Goal: Book appointment/travel/reservation

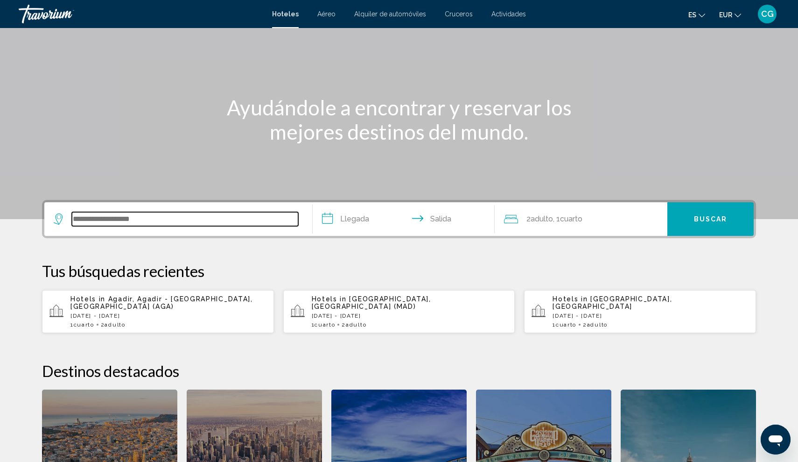
click at [103, 218] on input "Search widget" at bounding box center [185, 219] width 226 height 14
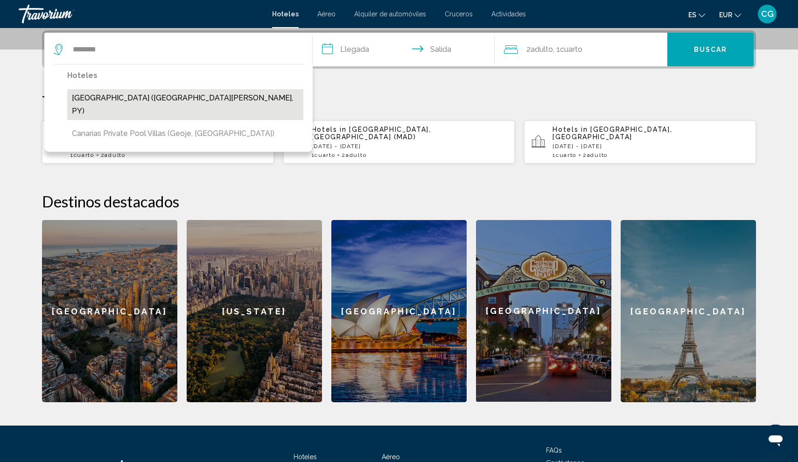
click at [106, 104] on button "[GEOGRAPHIC_DATA] ([GEOGRAPHIC_DATA][PERSON_NAME], PY)" at bounding box center [185, 104] width 236 height 31
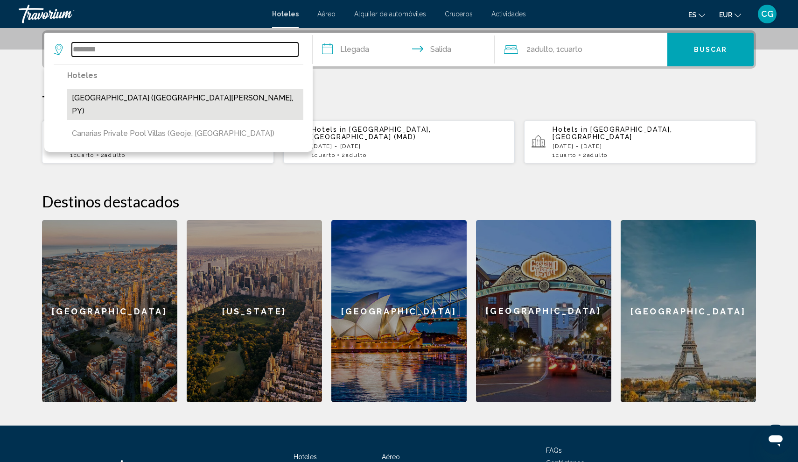
type input "**********"
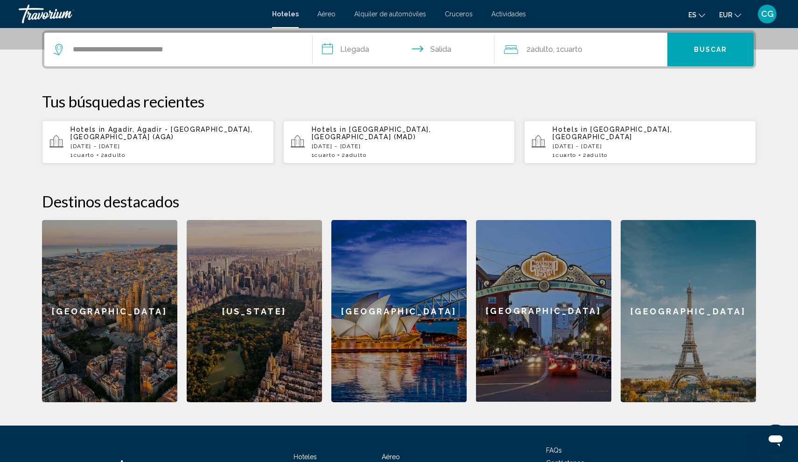
click at [331, 48] on input "**********" at bounding box center [406, 51] width 186 height 36
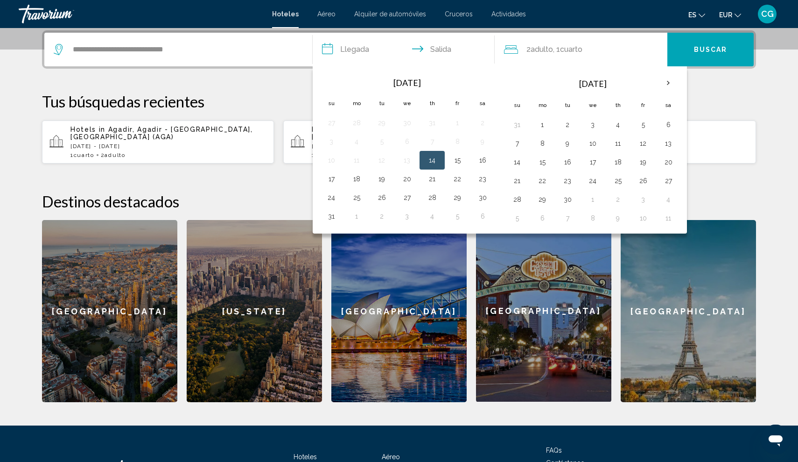
click at [432, 160] on button "14" at bounding box center [432, 160] width 15 height 13
click at [335, 181] on button "17" at bounding box center [331, 178] width 15 height 13
type input "**********"
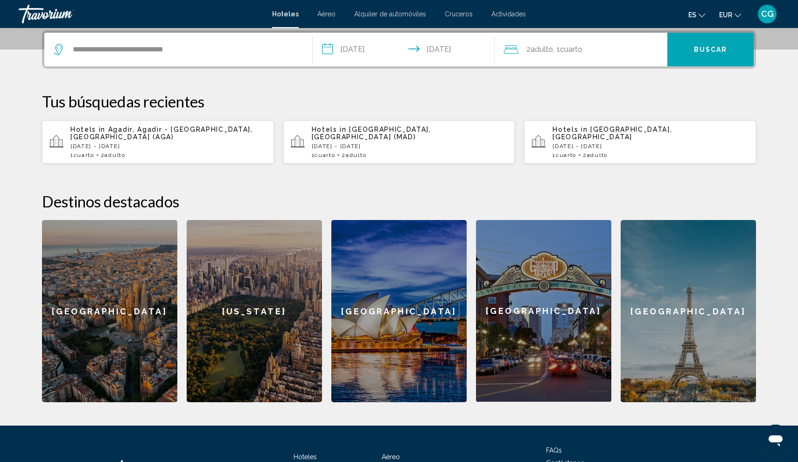
click at [714, 56] on button "Buscar" at bounding box center [711, 50] width 86 height 34
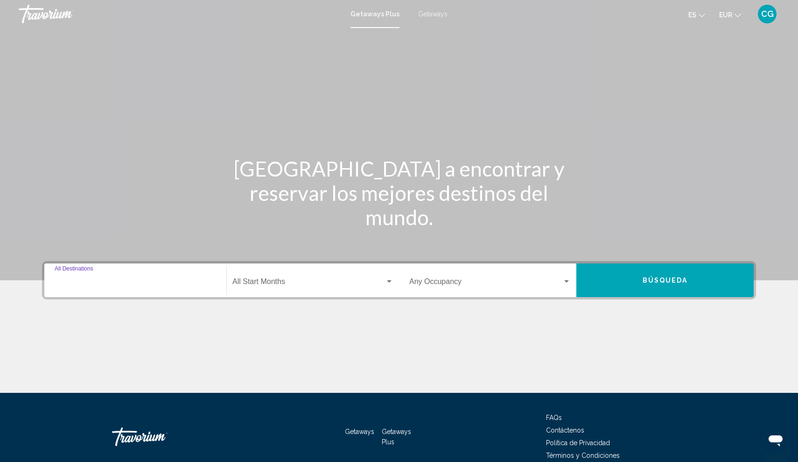
click at [83, 286] on input "Destination All Destinations" at bounding box center [136, 283] width 162 height 8
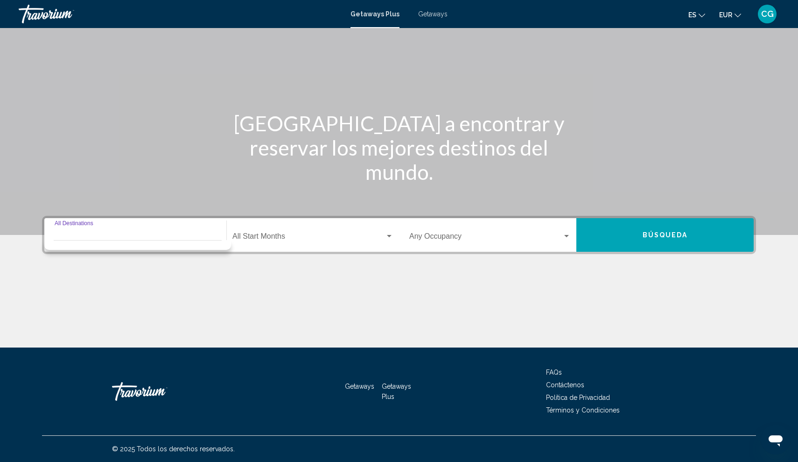
click at [91, 226] on div "Destination All Destinations" at bounding box center [136, 234] width 162 height 29
click at [433, 20] on div "Getaways Plus Getaways es English Español Français Italiano Português русский E…" at bounding box center [399, 14] width 798 height 20
click at [431, 10] on span "Getaways" at bounding box center [432, 13] width 29 height 7
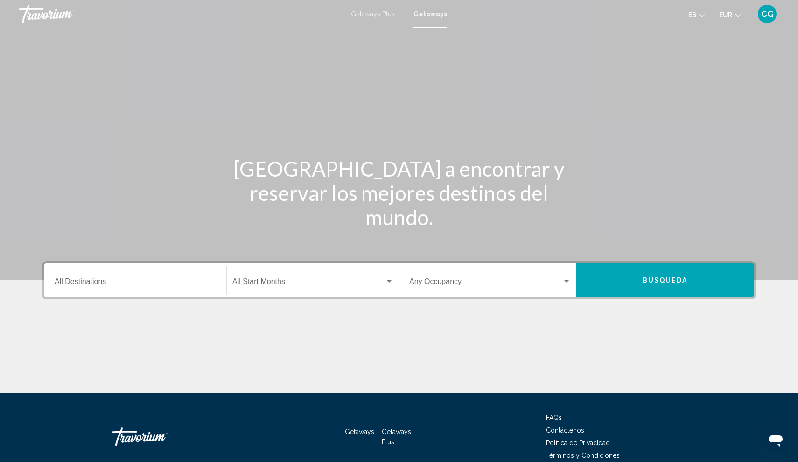
click at [83, 282] on input "Destination All Destinations" at bounding box center [136, 283] width 162 height 8
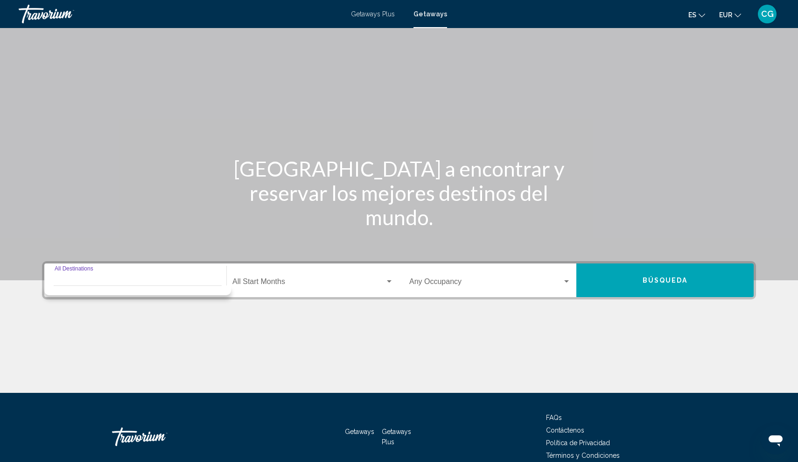
scroll to position [45, 0]
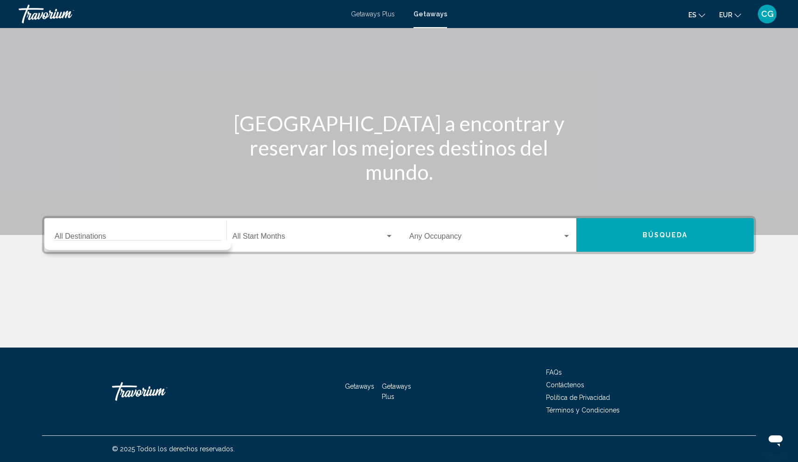
click at [382, 14] on span "Getaways Plus" at bounding box center [373, 13] width 44 height 7
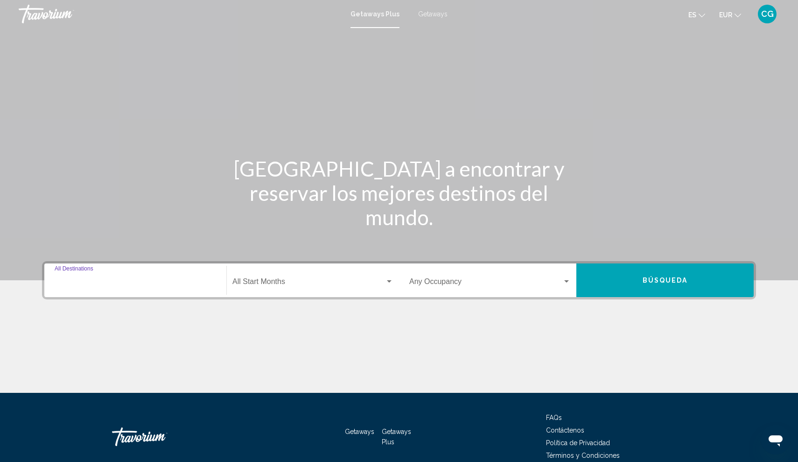
click at [96, 279] on input "Destination All Destinations" at bounding box center [136, 283] width 162 height 8
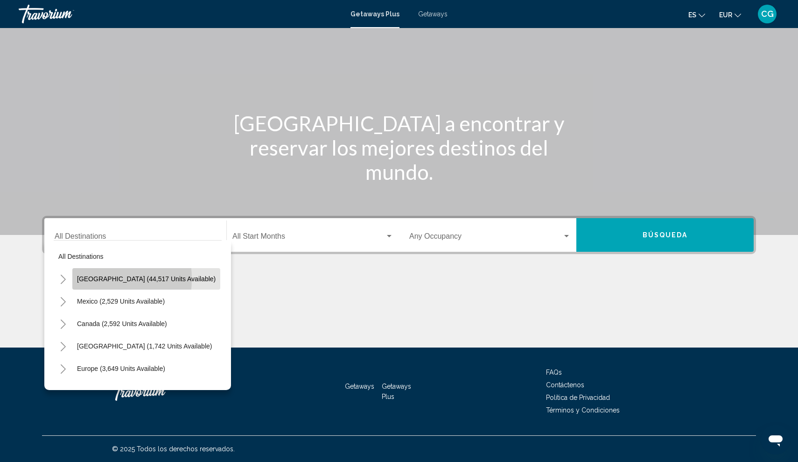
click at [79, 279] on span "[GEOGRAPHIC_DATA] (44,517 units available)" at bounding box center [146, 278] width 139 height 7
type input "**********"
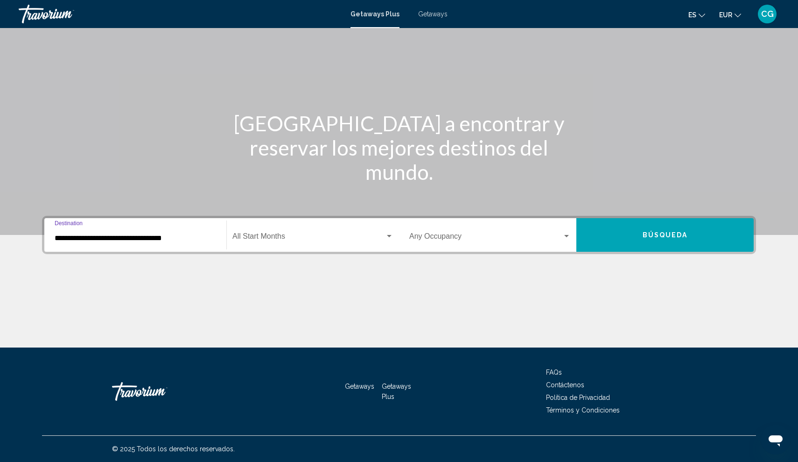
click at [565, 235] on div "Search widget" at bounding box center [566, 236] width 5 height 2
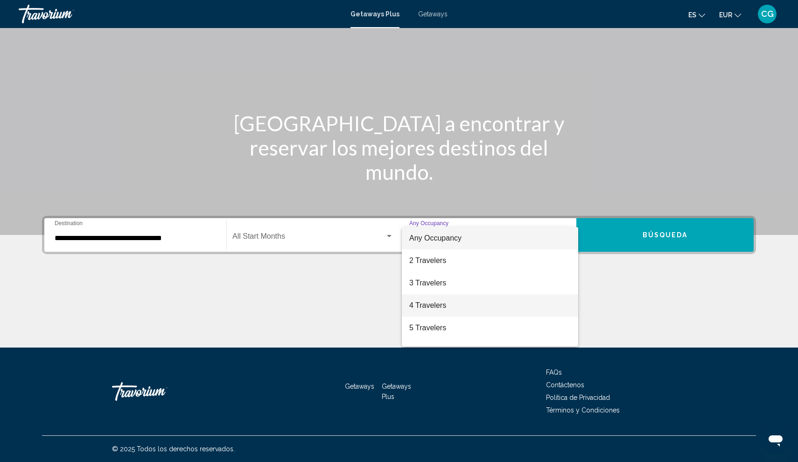
click at [463, 308] on span "4 Travelers" at bounding box center [490, 305] width 162 height 22
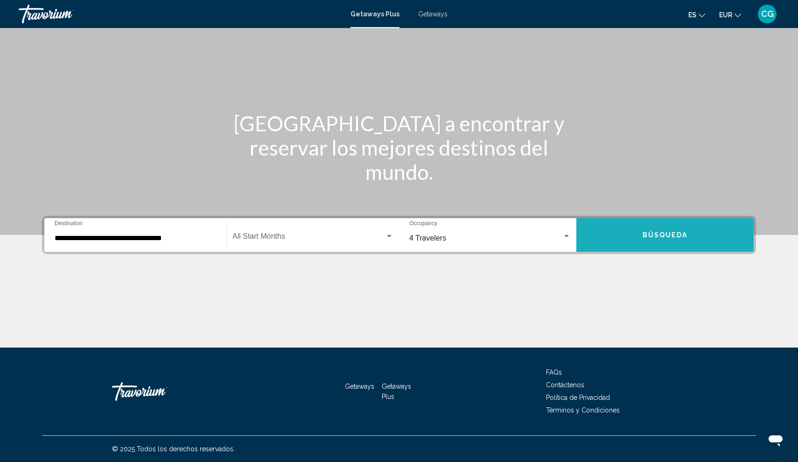
click at [696, 243] on button "Búsqueda" at bounding box center [665, 235] width 177 height 34
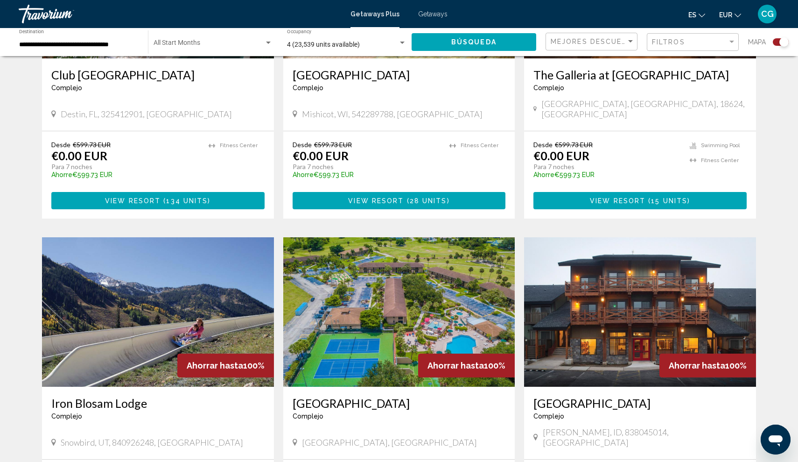
scroll to position [433, 0]
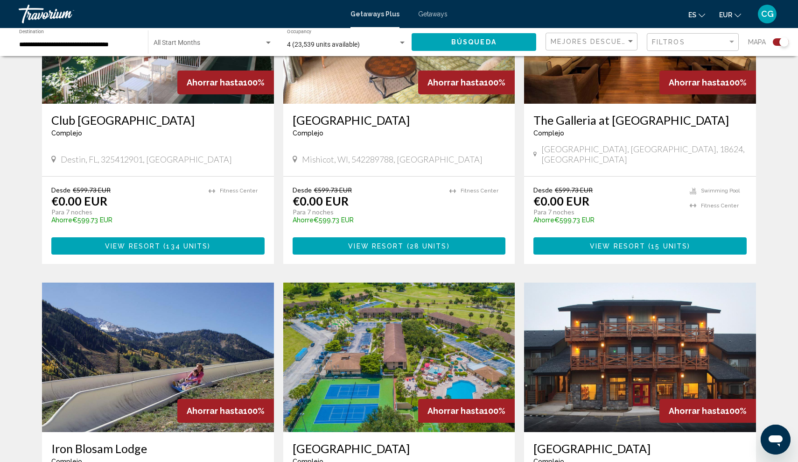
click at [182, 242] on span "134 units" at bounding box center [187, 245] width 42 height 7
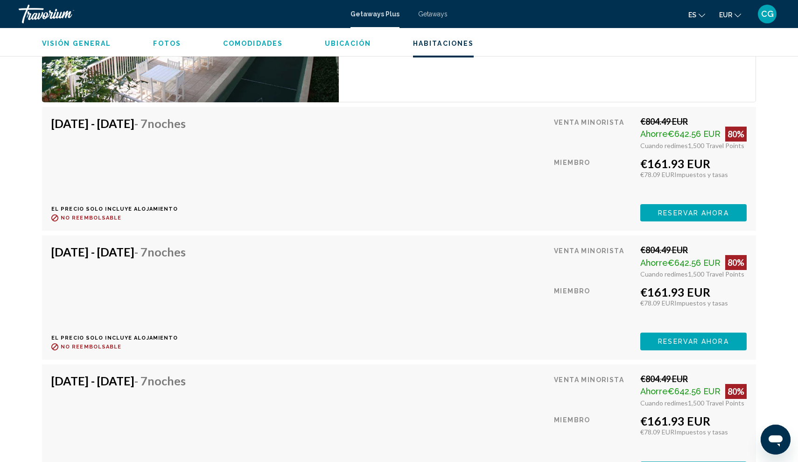
scroll to position [1667, 0]
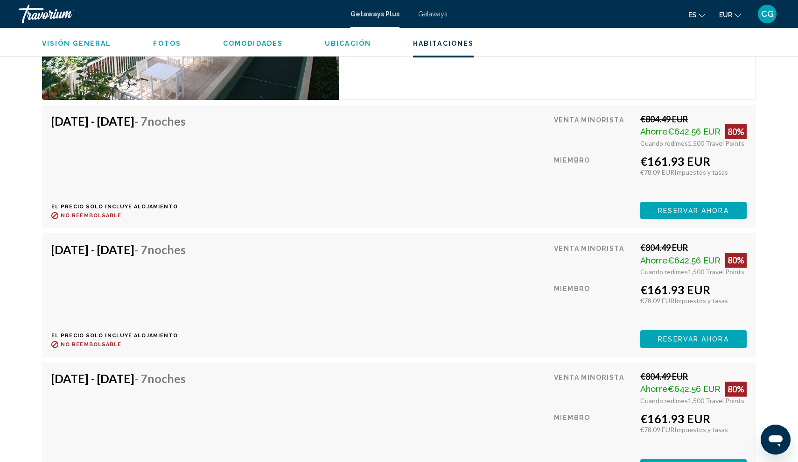
click at [668, 207] on span "Reservar ahora" at bounding box center [693, 210] width 70 height 7
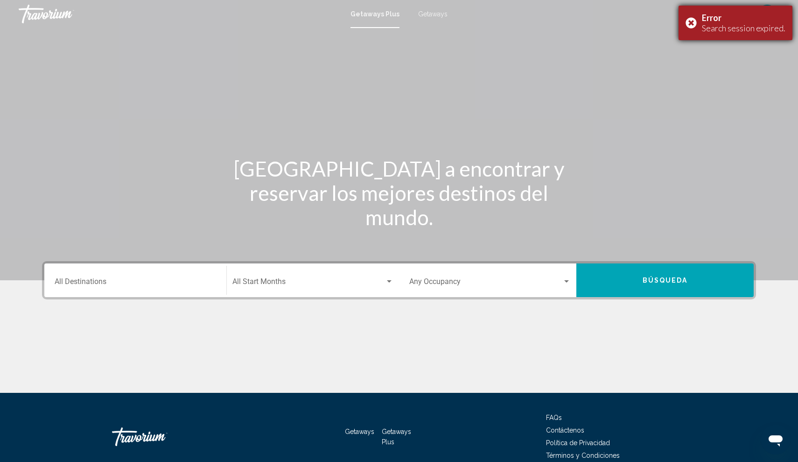
click at [693, 22] on div "Error Search session expired." at bounding box center [736, 23] width 114 height 35
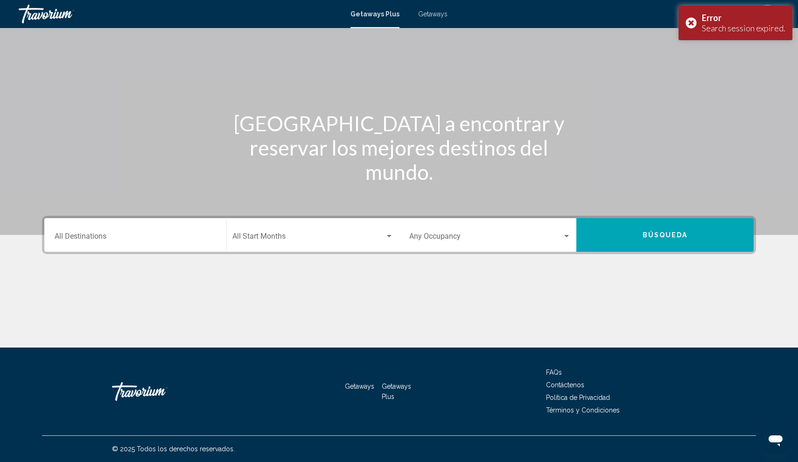
scroll to position [45, 0]
click at [689, 21] on div "Error Search session expired." at bounding box center [736, 23] width 114 height 35
